Goal: Information Seeking & Learning: Learn about a topic

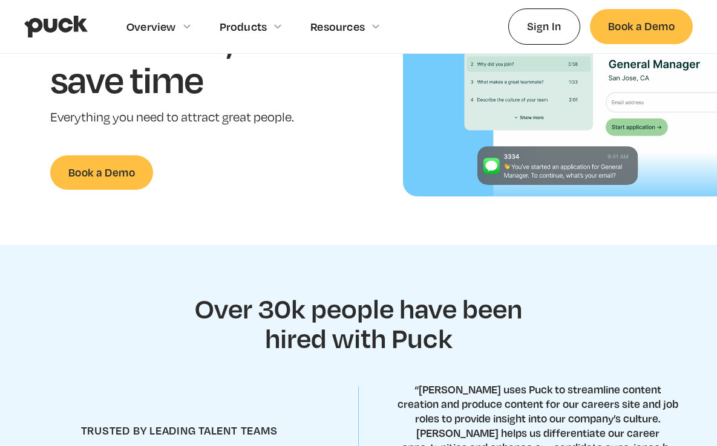
scroll to position [106, 0]
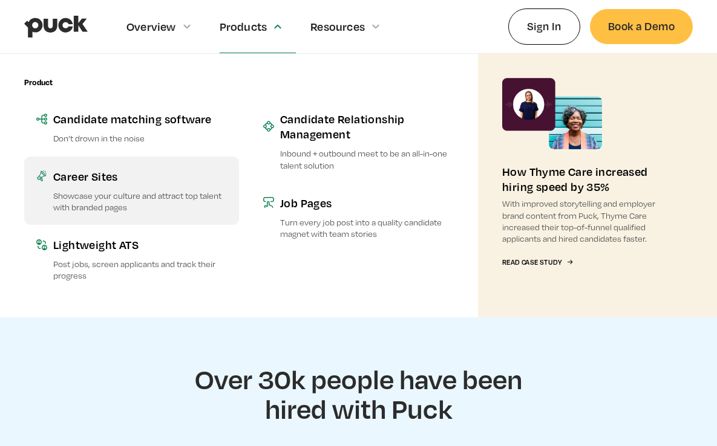
click at [109, 189] on link "Career Sites Showcase your culture and attract top talent with branded pages" at bounding box center [131, 191] width 215 height 68
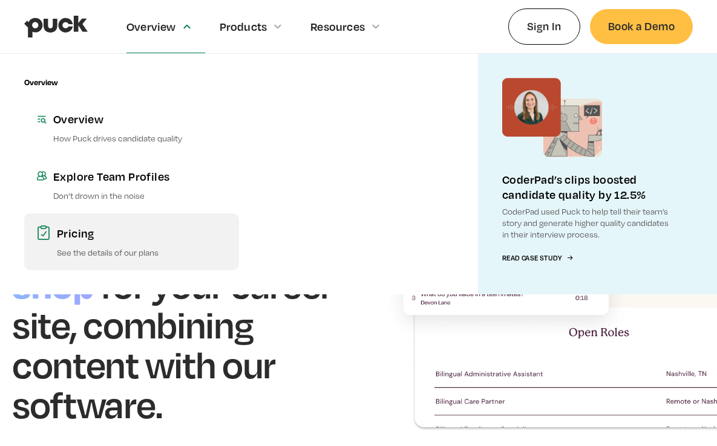
click at [66, 241] on link "Pricing See the details of our plans" at bounding box center [131, 242] width 215 height 57
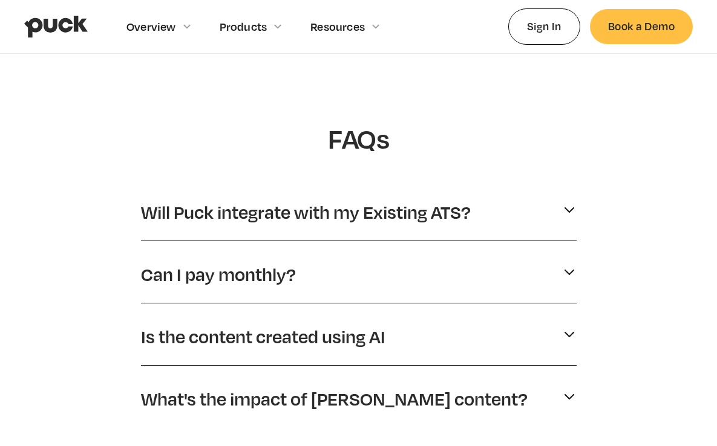
scroll to position [523, 0]
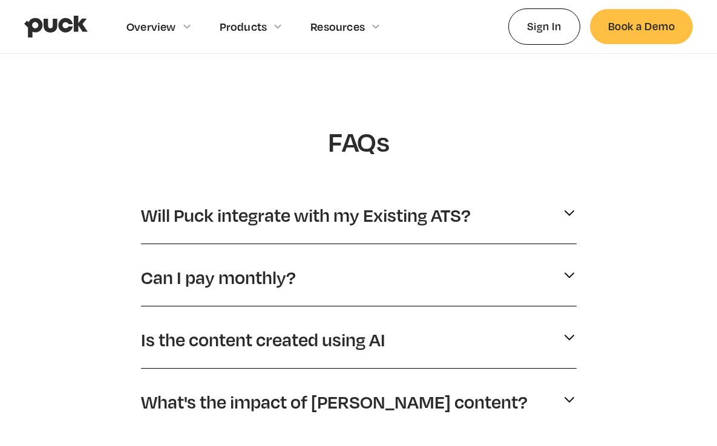
click at [240, 276] on p "Can I pay monthly?" at bounding box center [218, 277] width 155 height 23
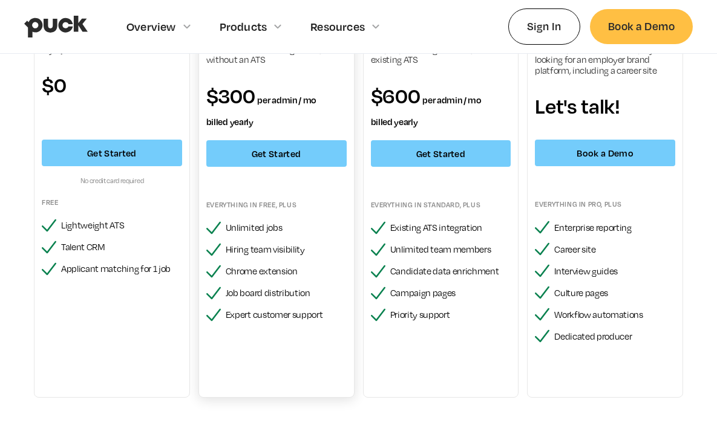
scroll to position [165, 0]
